Goal: Communication & Community: Answer question/provide support

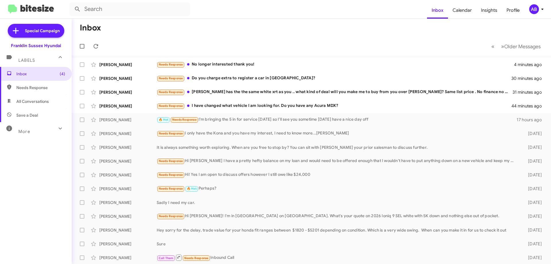
click at [214, 107] on div "Needs Response I have changed what vehicle I am looking for. Do you have any Ac…" at bounding box center [334, 105] width 355 height 7
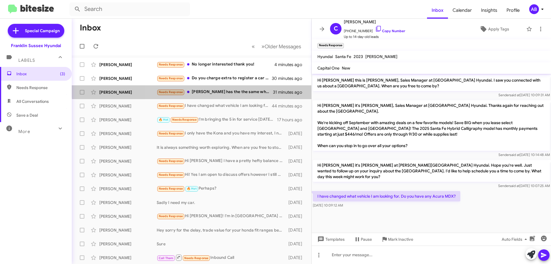
click at [223, 88] on div "[PERSON_NAME] Needs Response [PERSON_NAME] has the the same white xrt as you ..…" at bounding box center [191, 91] width 230 height 11
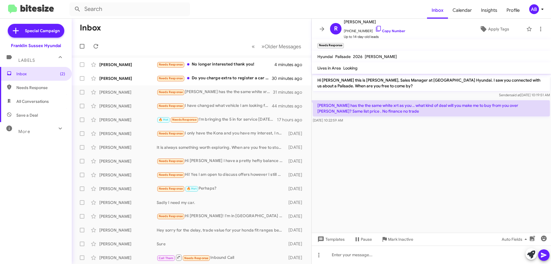
click at [375, 30] on icon at bounding box center [378, 28] width 7 height 7
click at [530, 254] on icon at bounding box center [531, 254] width 8 height 8
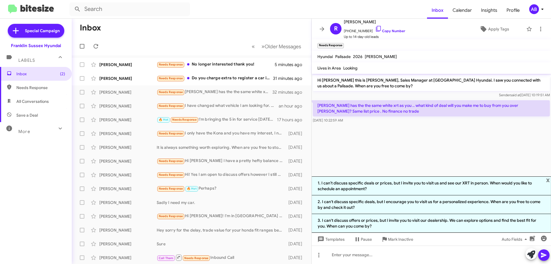
click at [461, 219] on li "3. I can't discuss offers or prices, but I invite you to visit our dealership. …" at bounding box center [430, 223] width 239 height 19
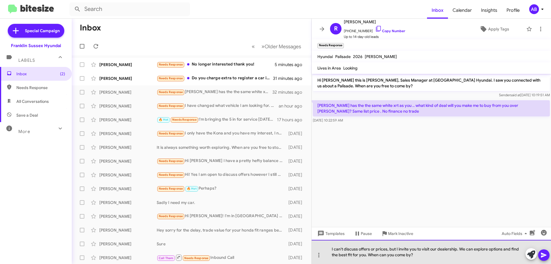
click at [421, 248] on div "I can't discuss offers or prices, but I invite you to visit our dealership. We …" at bounding box center [430, 251] width 239 height 24
click at [459, 248] on div "I can't discuss offers or prices, but I invite you to revisit our dealership. W…" at bounding box center [430, 251] width 239 height 24
click at [398, 248] on div "I can't discuss offers or prices, but I invite you to revisit our dealership. W…" at bounding box center [430, 251] width 239 height 24
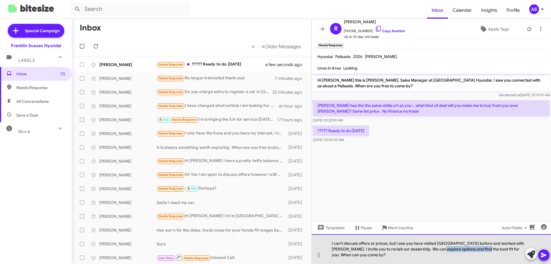
drag, startPoint x: 472, startPoint y: 254, endPoint x: 430, endPoint y: 258, distance: 42.4
click at [430, 258] on div "I can't discuss offers or prices, but I see you have visited [GEOGRAPHIC_DATA] …" at bounding box center [430, 249] width 239 height 30
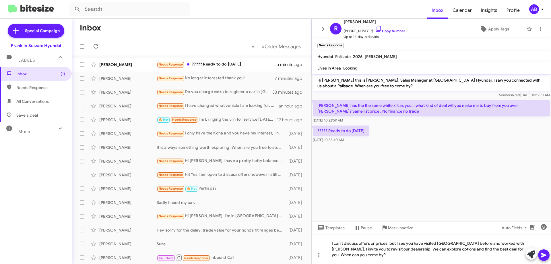
click at [544, 255] on icon at bounding box center [543, 254] width 5 height 5
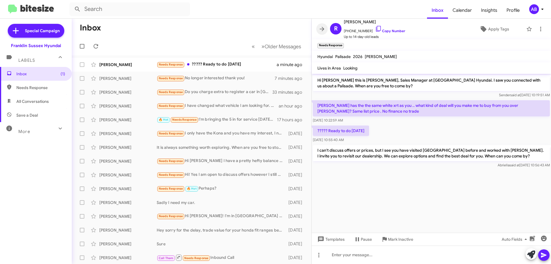
click at [322, 25] on button at bounding box center [321, 28] width 11 height 11
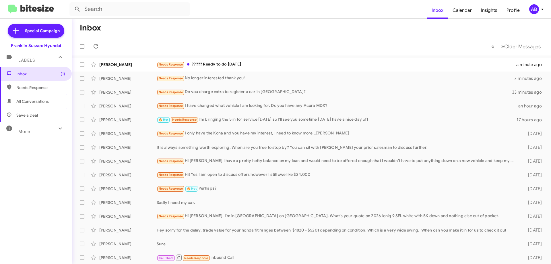
click at [246, 59] on div "[PERSON_NAME] Needs Response ????? Ready to do [DATE] a minute ago" at bounding box center [311, 64] width 470 height 11
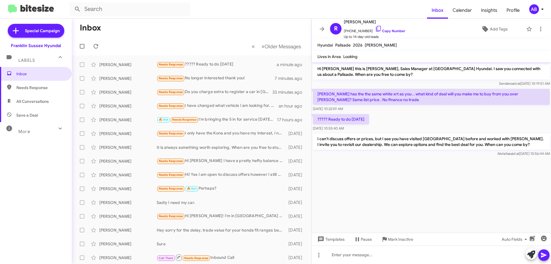
click at [319, 29] on icon at bounding box center [321, 29] width 7 height 7
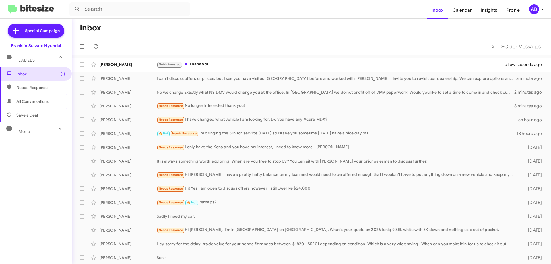
click at [204, 75] on div "Richard Demuro I can't discuss offers or prices, but I see you have visited us …" at bounding box center [311, 78] width 470 height 11
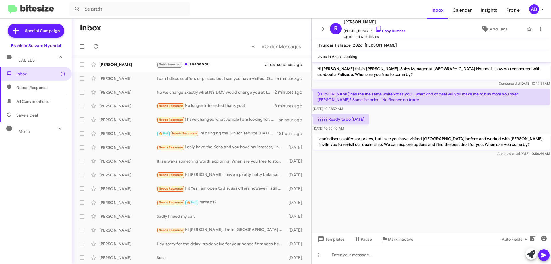
click at [325, 28] on icon at bounding box center [321, 29] width 7 height 7
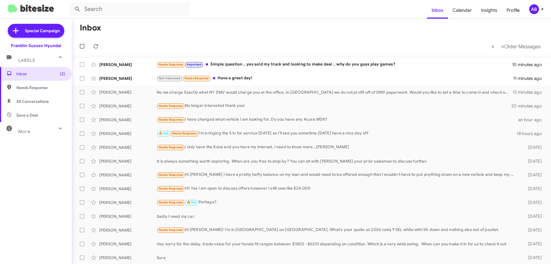
click at [219, 59] on span "Richard Demuro Needs Response Important Simple question .. yes sold my truck an…" at bounding box center [311, 65] width 479 height 14
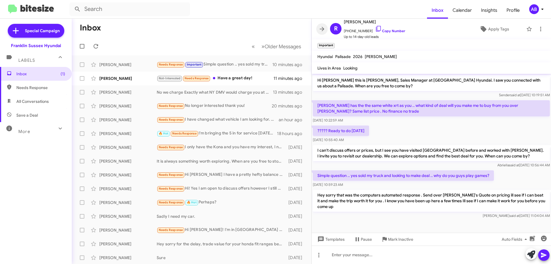
click at [322, 27] on icon at bounding box center [322, 29] width 5 height 4
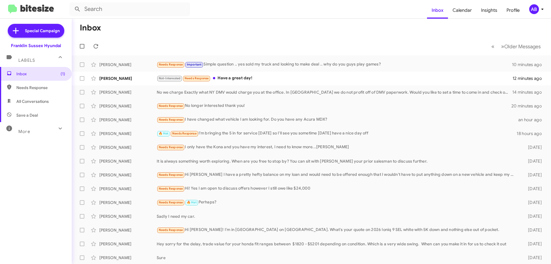
click at [204, 78] on span "Needs Response" at bounding box center [196, 78] width 24 height 4
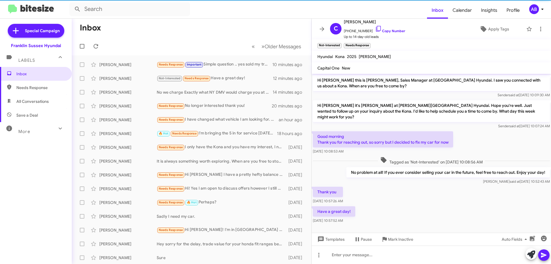
scroll to position [2, 0]
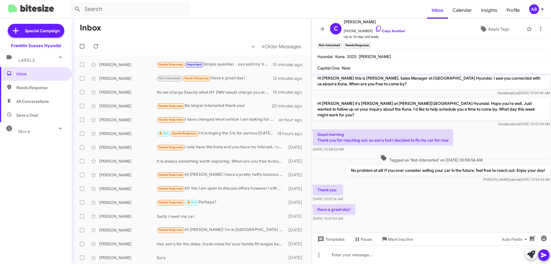
click at [320, 29] on icon at bounding box center [322, 29] width 5 height 4
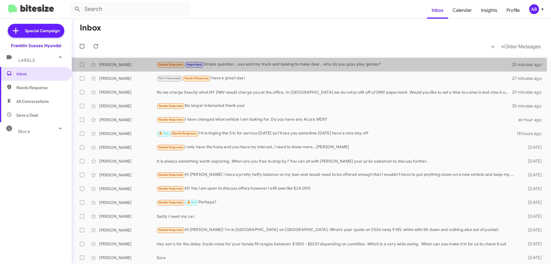
click at [306, 67] on div "Needs Response Important Simple question .. yes sold my truck and looking to ma…" at bounding box center [334, 64] width 355 height 7
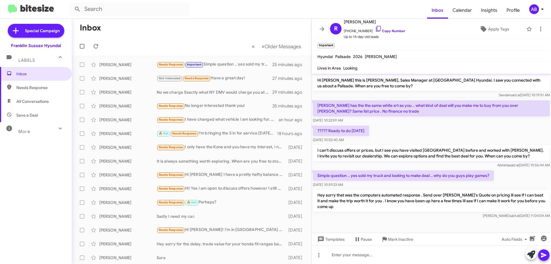
scroll to position [1, 0]
click at [318, 31] on span at bounding box center [321, 29] width 11 height 7
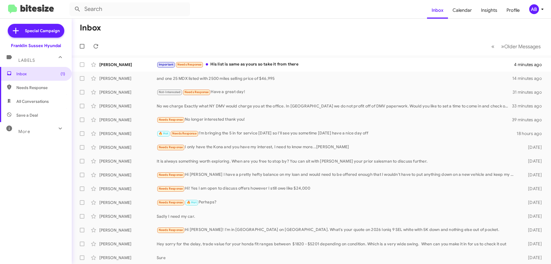
click at [328, 67] on div "Important Needs Response His list is same as yours so take it from there" at bounding box center [335, 64] width 357 height 7
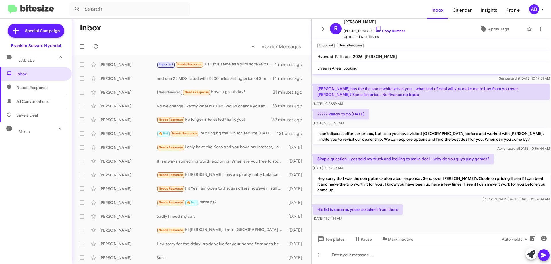
scroll to position [23, 0]
click at [321, 25] on button at bounding box center [321, 28] width 11 height 11
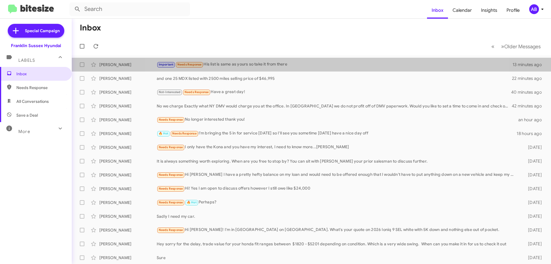
click at [315, 62] on div "Important Needs Response His list is same as yours so take it from there" at bounding box center [335, 64] width 356 height 7
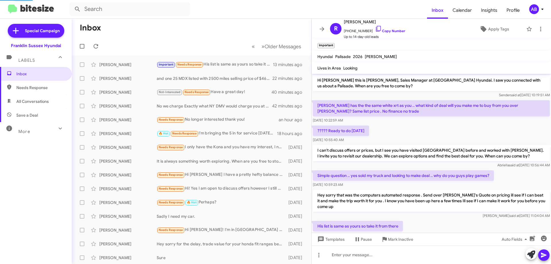
scroll to position [39, 0]
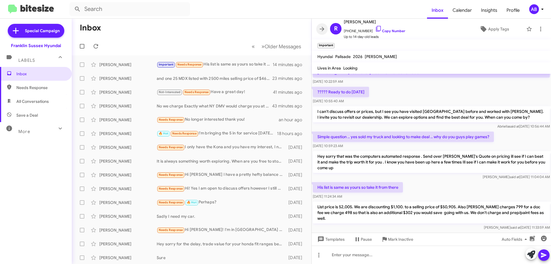
click at [317, 28] on span at bounding box center [321, 29] width 11 height 7
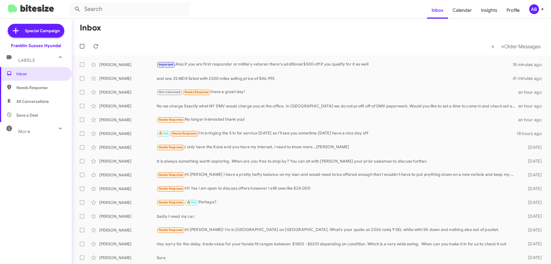
click at [305, 61] on div "Richard Demuro Important Also if you are first responder or military veteran th…" at bounding box center [311, 64] width 470 height 11
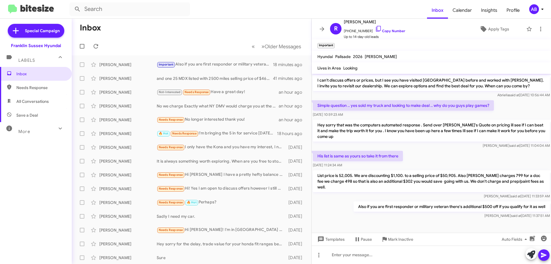
scroll to position [0, 0]
drag, startPoint x: 323, startPoint y: 29, endPoint x: 324, endPoint y: 33, distance: 4.5
click at [323, 29] on icon at bounding box center [322, 28] width 5 height 4
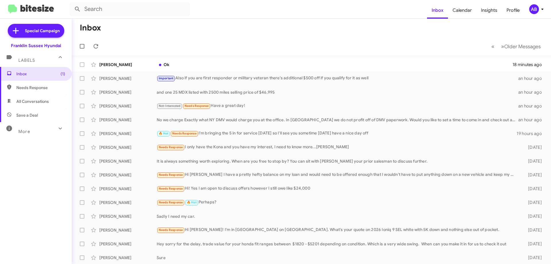
click at [188, 61] on div "James Nugent Ok 18 minutes ago" at bounding box center [311, 64] width 470 height 11
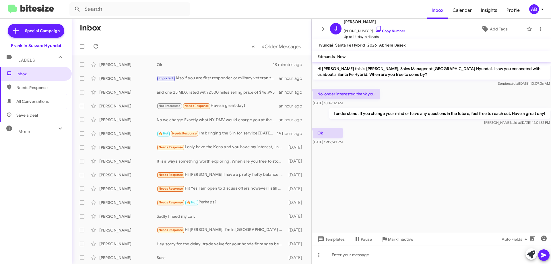
click at [493, 24] on div "J James Nugent +15613446754 Copy Number Up to 14-day-old leads Add Tags" at bounding box center [426, 28] width 196 height 21
click at [492, 30] on span "Add Tags" at bounding box center [499, 29] width 18 height 10
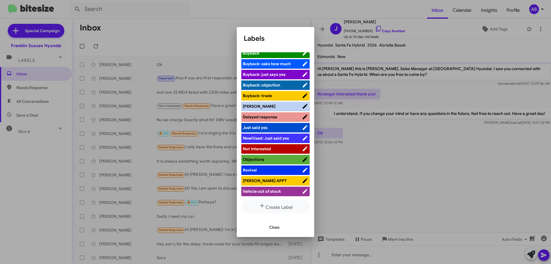
scroll to position [2, 0]
click at [266, 146] on span "Not Interested" at bounding box center [257, 148] width 28 height 5
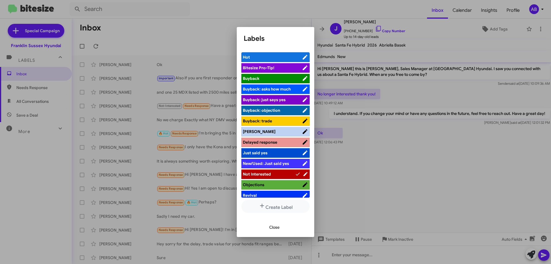
scroll to position [0, 0]
click at [448, 158] on div at bounding box center [275, 132] width 551 height 264
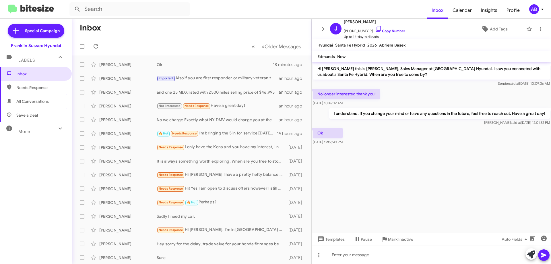
scroll to position [0, 0]
click at [323, 28] on icon at bounding box center [322, 28] width 5 height 4
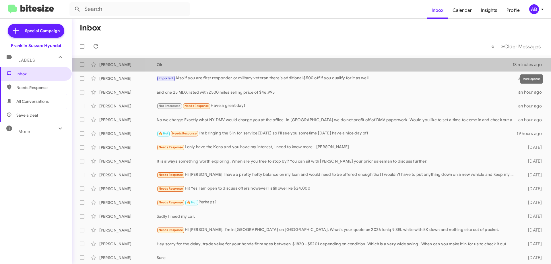
click at [0, 0] on icon at bounding box center [0, 0] width 0 height 0
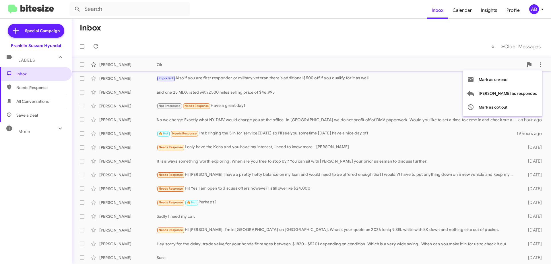
click at [398, 63] on div at bounding box center [275, 132] width 551 height 264
click at [398, 63] on div "Ok" at bounding box center [335, 65] width 356 height 6
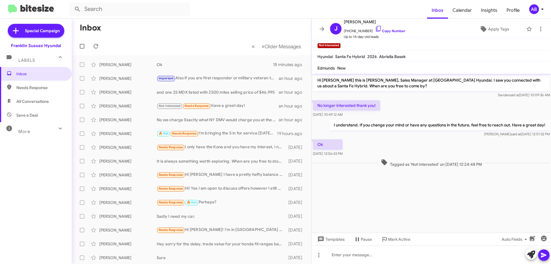
click at [323, 25] on button at bounding box center [321, 28] width 11 height 11
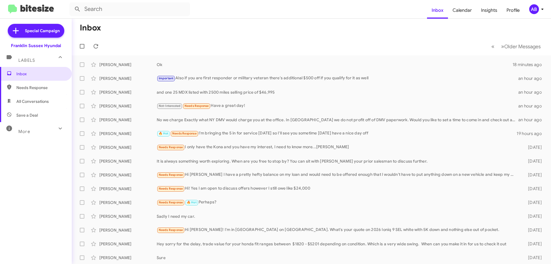
click at [283, 79] on div "Important Also if you are first responder or military veteran there's additiona…" at bounding box center [337, 78] width 361 height 7
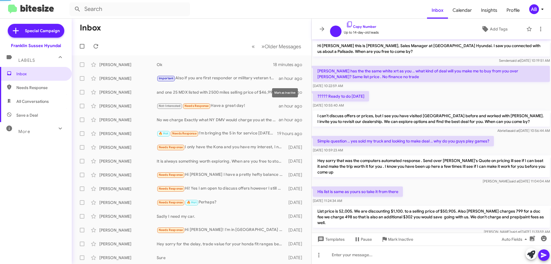
scroll to position [38, 0]
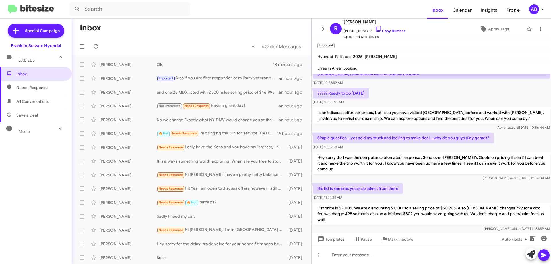
click at [320, 29] on icon at bounding box center [322, 29] width 5 height 4
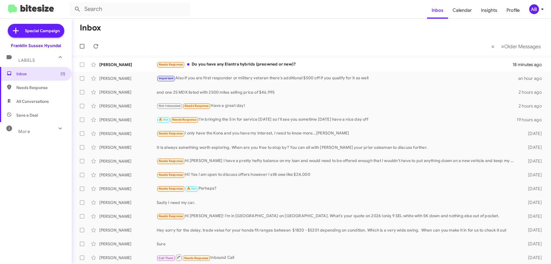
click at [257, 84] on span "Richard Demuro Important Also if you are first responder or military veteran th…" at bounding box center [311, 78] width 479 height 14
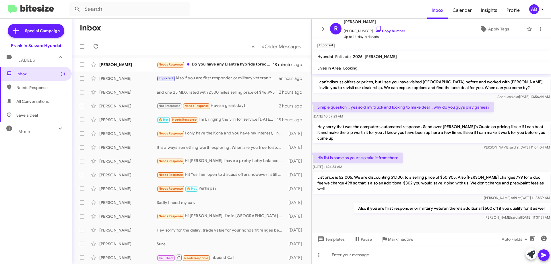
scroll to position [72, 0]
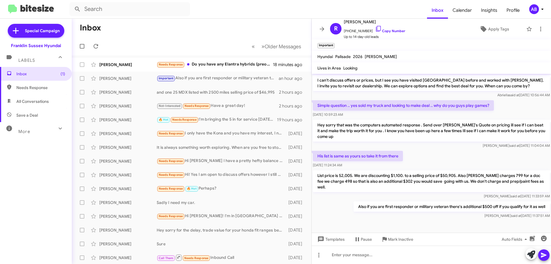
click at [324, 30] on icon at bounding box center [321, 29] width 7 height 7
